Goal: Task Accomplishment & Management: Complete application form

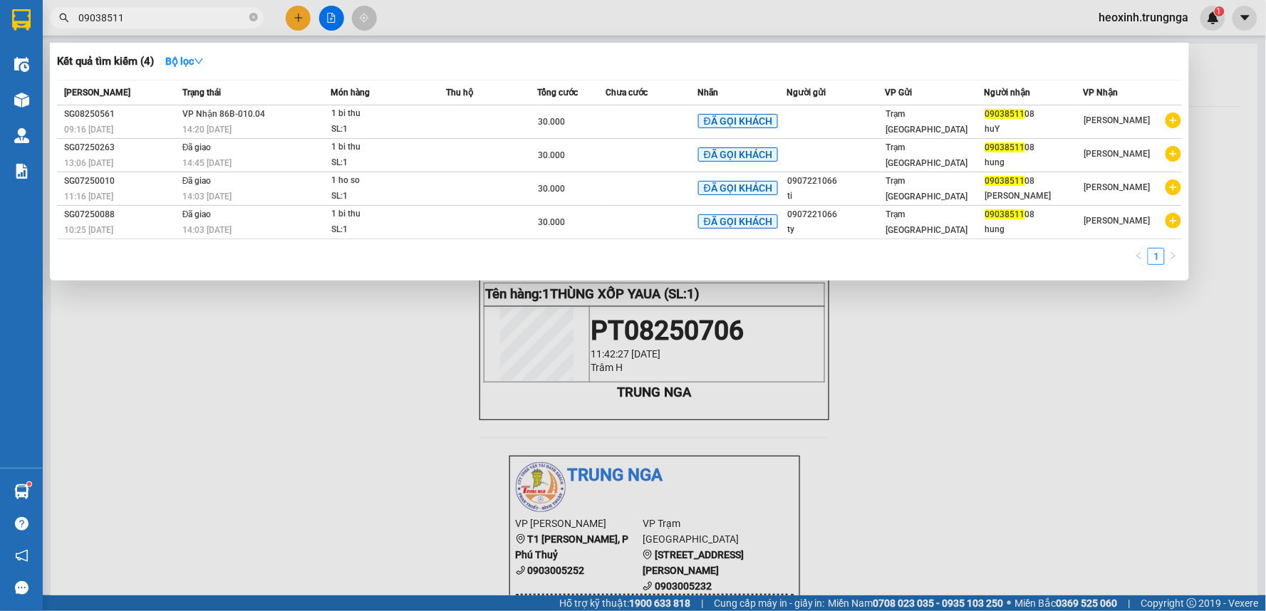
click at [295, 16] on div at bounding box center [633, 305] width 1266 height 611
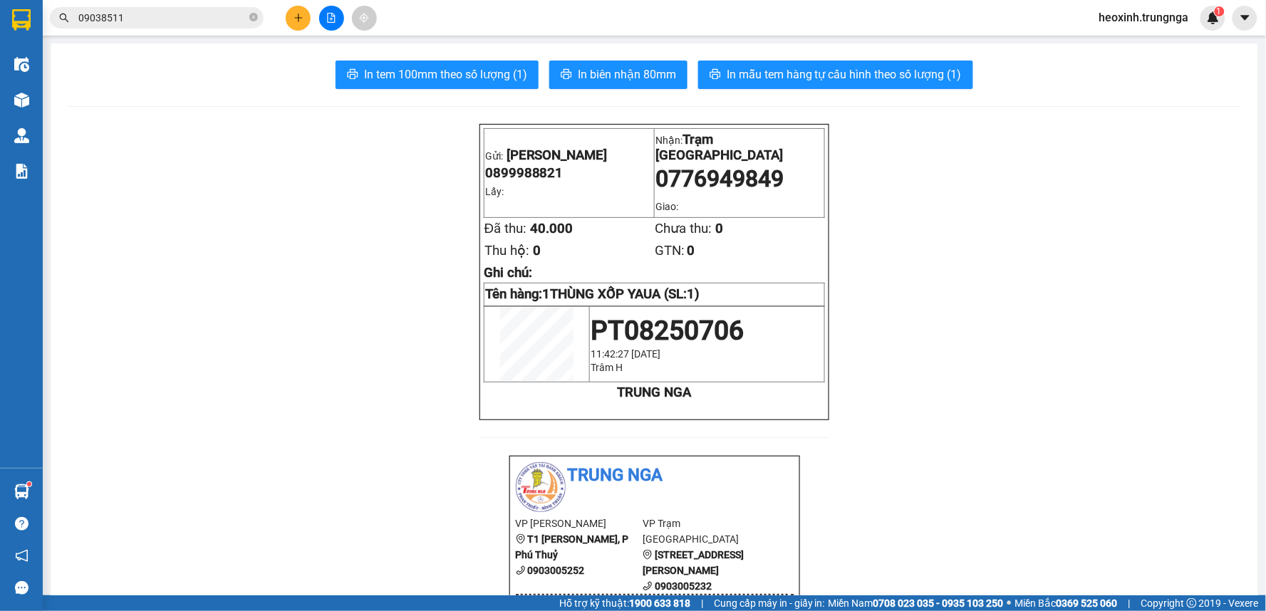
click at [300, 14] on icon "plus" at bounding box center [299, 18] width 10 height 10
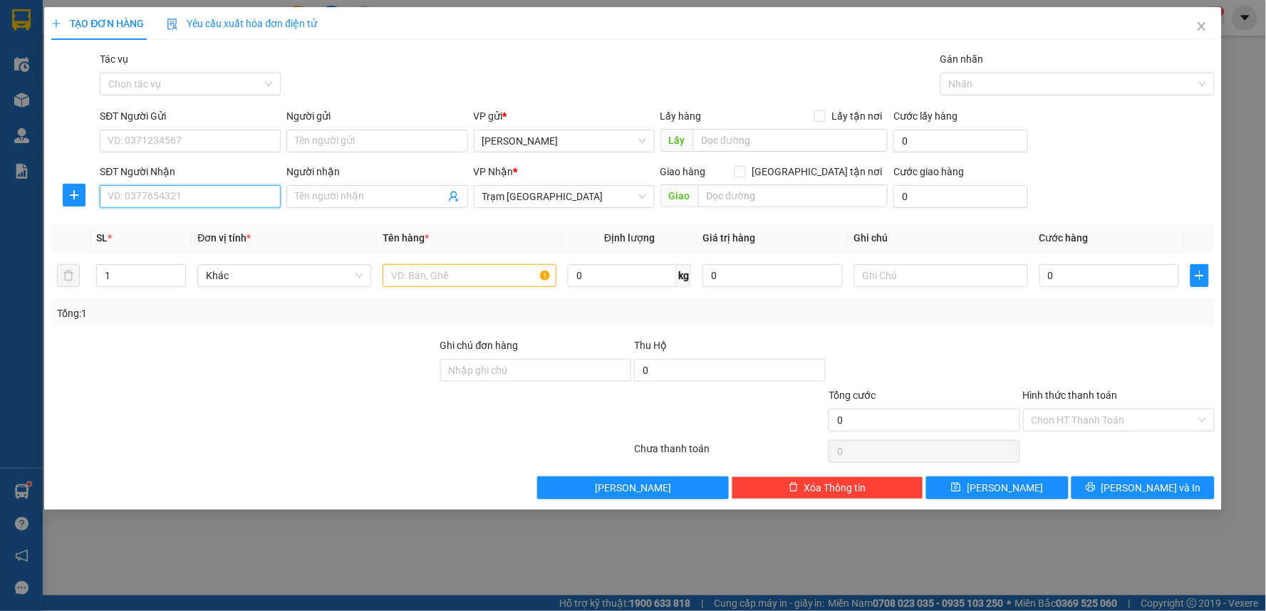
click at [171, 197] on input "SĐT Người Nhận" at bounding box center [190, 196] width 181 height 23
drag, startPoint x: 125, startPoint y: 136, endPoint x: 145, endPoint y: 136, distance: 19.9
click at [125, 136] on input "SĐT Người Gửi" at bounding box center [190, 141] width 181 height 23
type input "0933514052"
click at [442, 281] on input "text" at bounding box center [470, 275] width 174 height 23
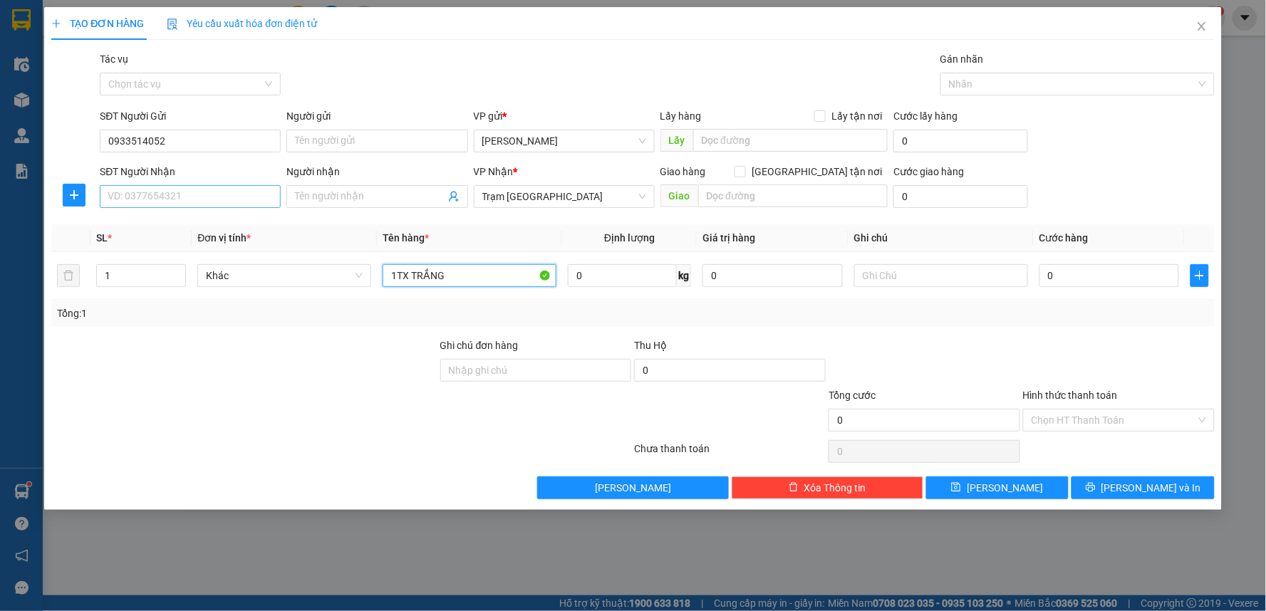
type input "1TX TRẮNG"
click at [154, 197] on input "SĐT Người Nhận" at bounding box center [190, 196] width 181 height 23
click at [1097, 283] on input "0" at bounding box center [1109, 275] width 140 height 23
type input "5"
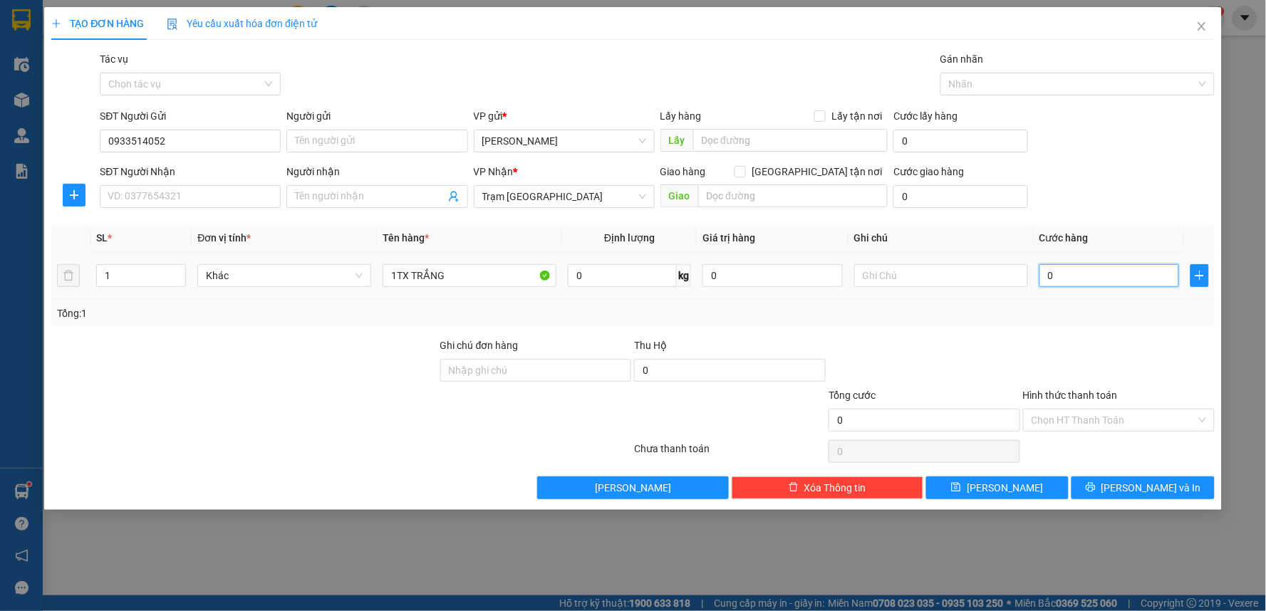
type input "5"
type input "50"
type input "50.000"
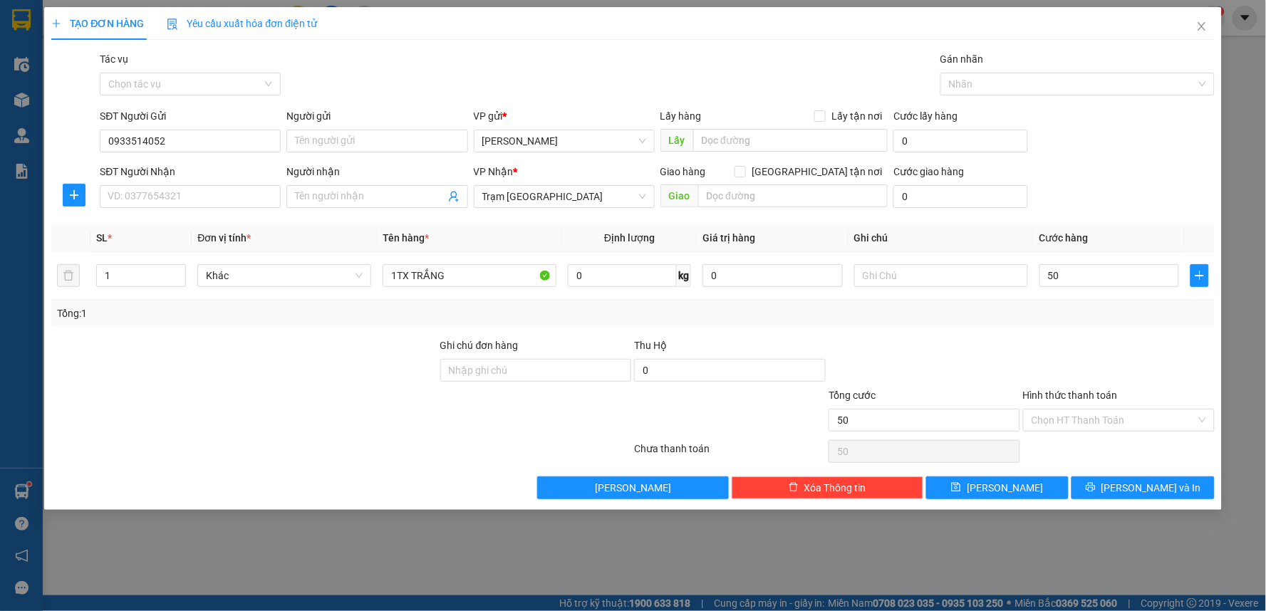
type input "50.000"
drag, startPoint x: 863, startPoint y: 375, endPoint x: 837, endPoint y: 357, distance: 32.2
click at [863, 374] on div at bounding box center [924, 363] width 194 height 50
click at [130, 187] on input "SĐT Người Nhận" at bounding box center [190, 196] width 181 height 23
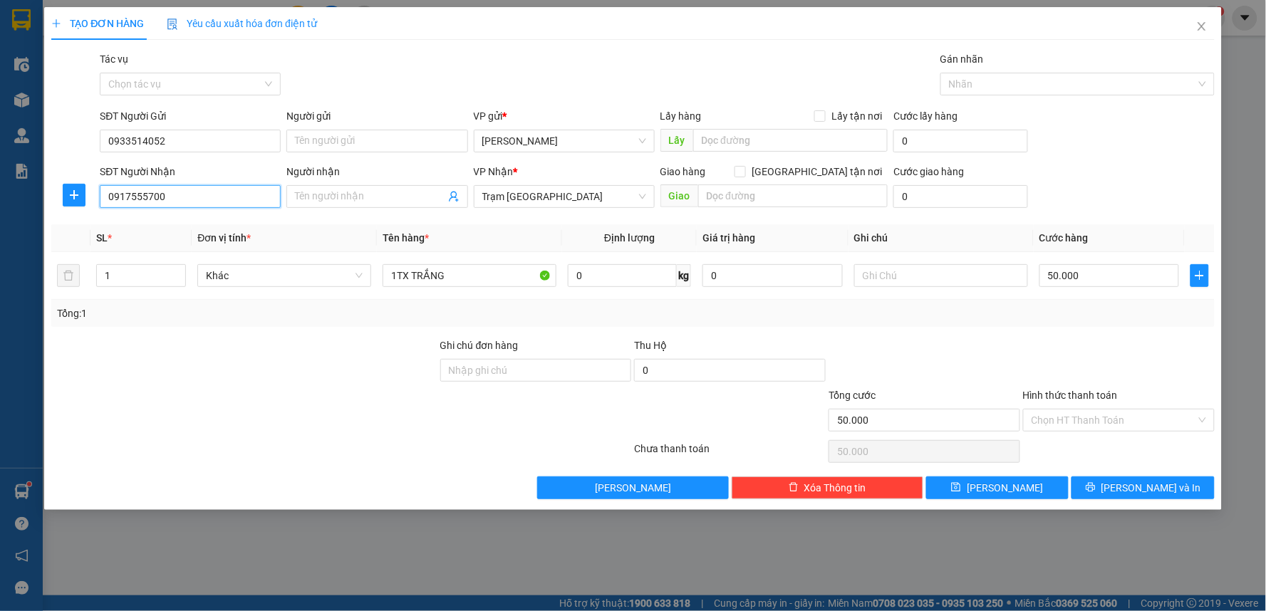
type input "0917555700"
click at [912, 321] on div "Tổng: 1" at bounding box center [633, 314] width 1152 height 16
click at [1108, 423] on input "Hình thức thanh toán" at bounding box center [1114, 420] width 165 height 21
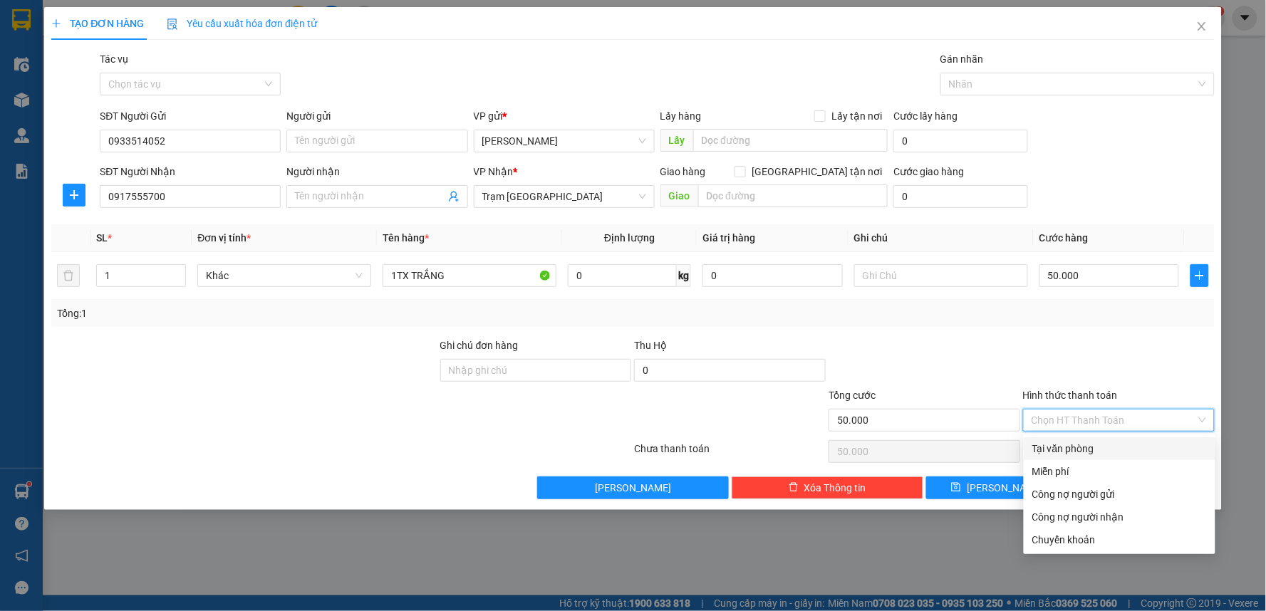
click at [1067, 331] on div "Transit Pickup Surcharge Ids Transit Deliver Surcharge Ids Transit Deliver Surc…" at bounding box center [632, 275] width 1163 height 448
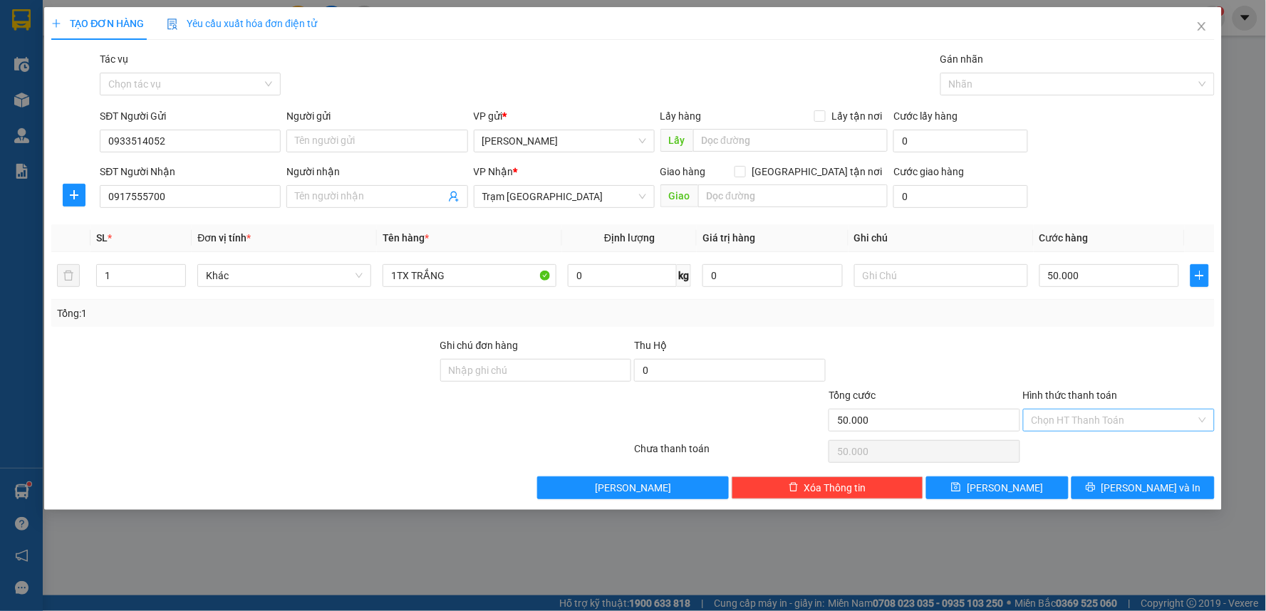
drag, startPoint x: 1099, startPoint y: 415, endPoint x: 1091, endPoint y: 424, distance: 11.1
click at [1095, 416] on input "Hình thức thanh toán" at bounding box center [1114, 420] width 165 height 21
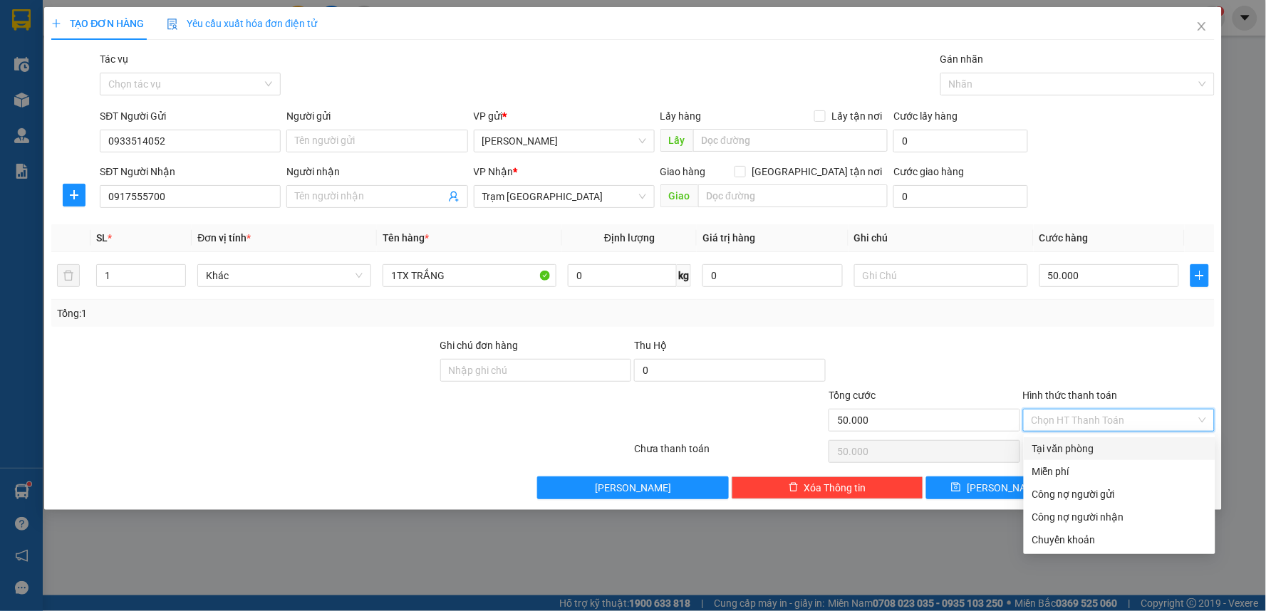
click at [1057, 450] on div "Tại văn phòng" at bounding box center [1119, 449] width 175 height 16
type input "0"
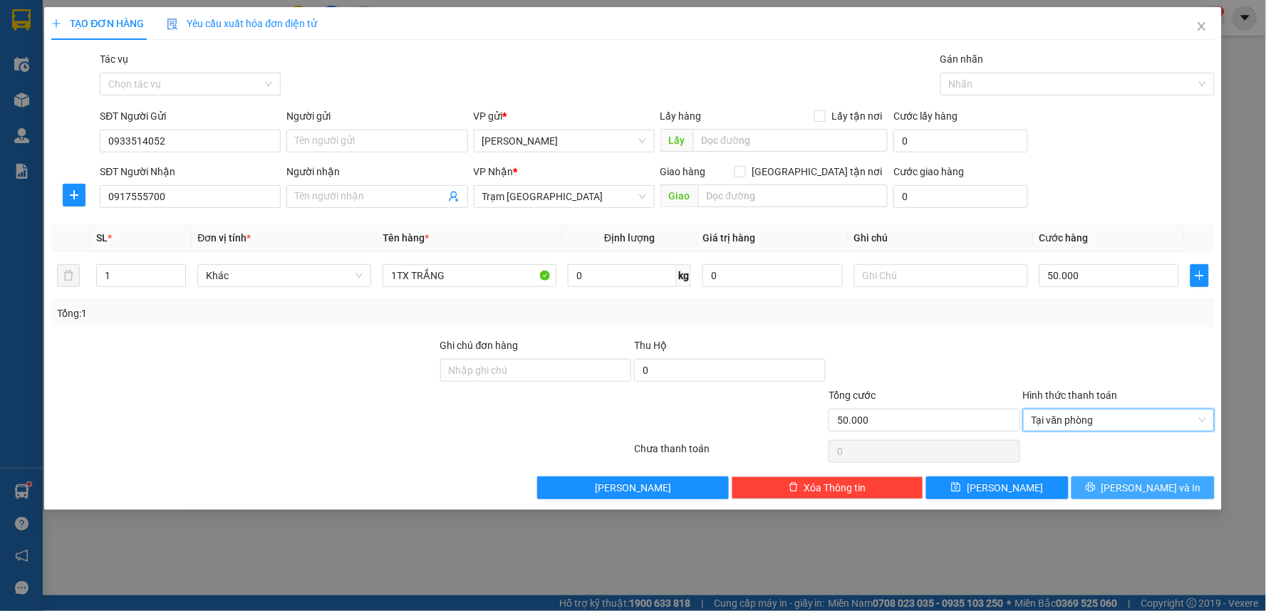
click at [1096, 492] on icon "printer" at bounding box center [1091, 487] width 10 height 10
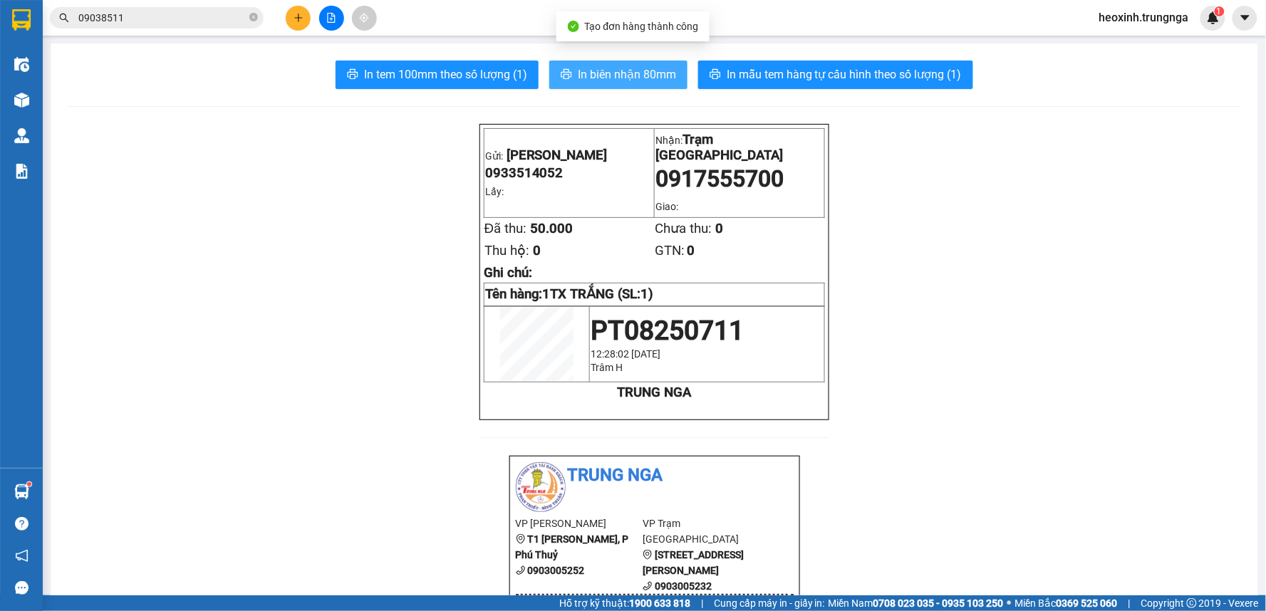
click at [578, 76] on span "In biên nhận 80mm" at bounding box center [627, 75] width 98 height 18
